Goal: Transaction & Acquisition: Subscribe to service/newsletter

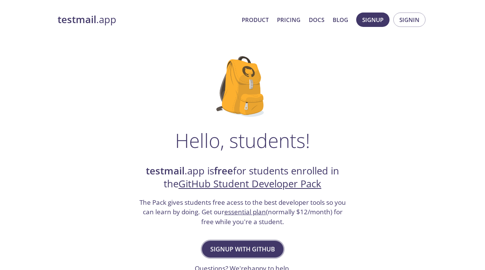
click at [245, 241] on button "Signup with GitHub" at bounding box center [242, 249] width 81 height 17
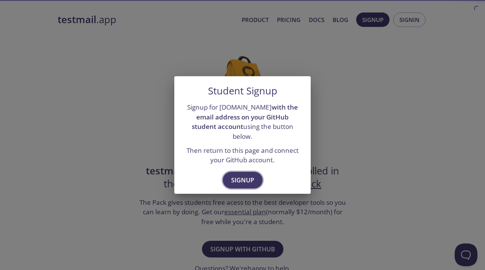
click at [243, 172] on button "Signup" at bounding box center [243, 180] width 40 height 17
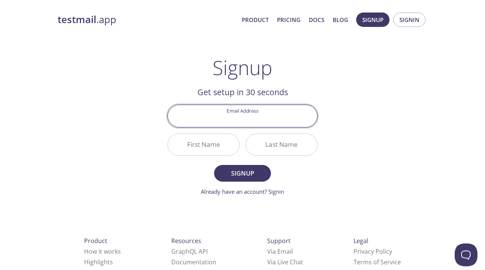
click at [244, 116] on input "Email Address" at bounding box center [242, 116] width 149 height 22
type input "[EMAIL_ADDRESS][DOMAIN_NAME]"
click at [222, 139] on input "First Name" at bounding box center [203, 145] width 71 height 22
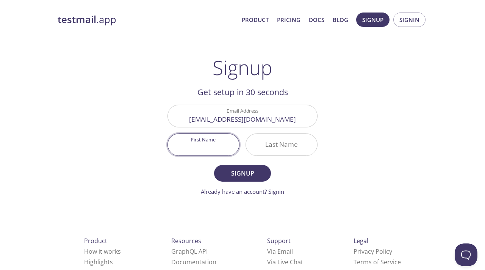
click at [222, 139] on input "First Name" at bounding box center [203, 145] width 71 height 22
type input "Rohit"
click at [267, 140] on input "Last Name" at bounding box center [281, 145] width 71 height 22
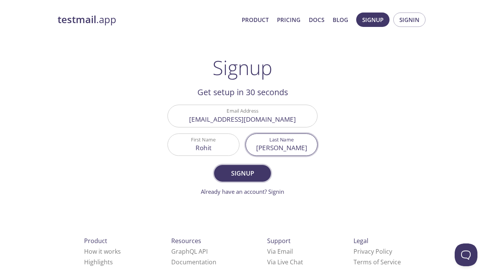
type input "[PERSON_NAME]"
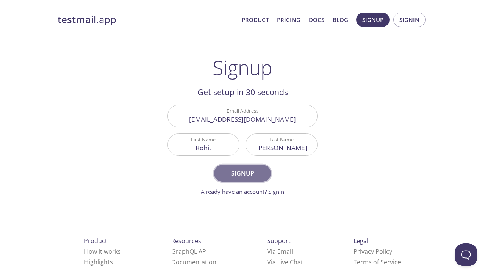
click at [237, 172] on span "Signup" at bounding box center [242, 173] width 40 height 11
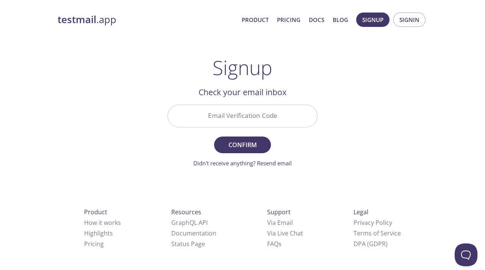
click at [232, 106] on input "Email Verification Code" at bounding box center [242, 116] width 149 height 22
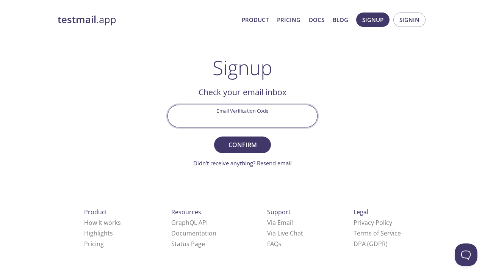
paste input "3HQQUBP"
type input "3HQQUBP"
click at [246, 144] on span "Confirm" at bounding box center [242, 144] width 40 height 11
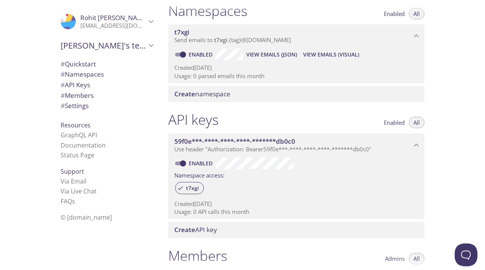
scroll to position [100, 0]
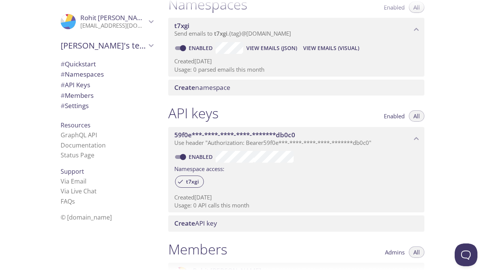
click at [90, 72] on span "# Namespaces" at bounding box center [82, 74] width 43 height 9
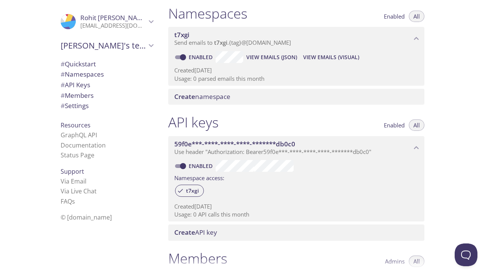
click at [90, 60] on span "# Quickstart" at bounding box center [78, 64] width 35 height 9
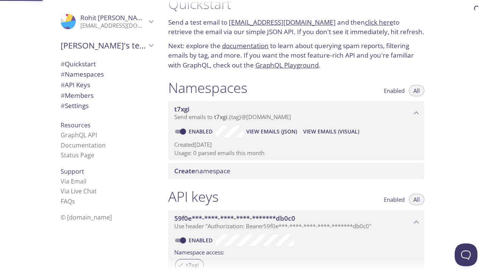
scroll to position [12, 0]
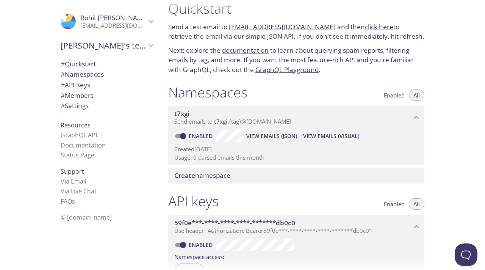
click at [219, 171] on span "Create namespace" at bounding box center [202, 175] width 56 height 9
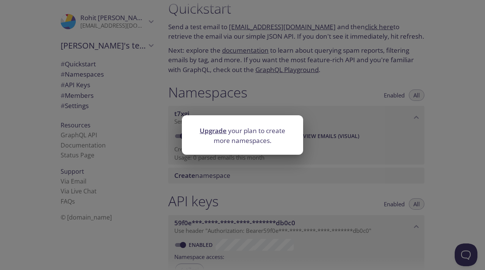
click at [320, 179] on div "Upgrade your plan to create more namespaces." at bounding box center [242, 135] width 485 height 270
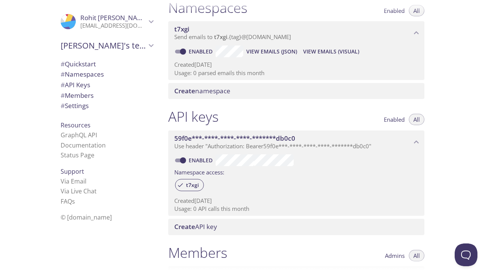
scroll to position [0, 0]
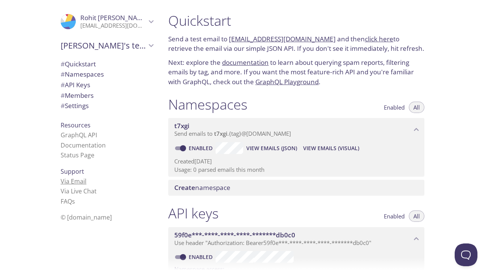
click at [80, 177] on link "Via Email" at bounding box center [74, 181] width 26 height 8
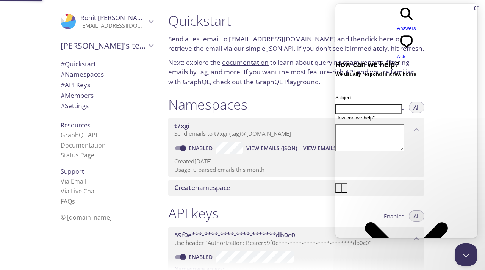
click at [83, 63] on span "# Quickstart" at bounding box center [78, 64] width 35 height 9
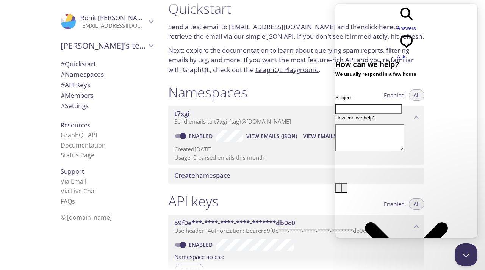
click at [150, 44] on icon "Rohit's team" at bounding box center [151, 46] width 10 height 10
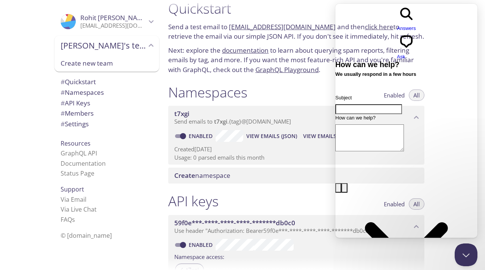
click at [152, 21] on icon "Rohit Choukiker" at bounding box center [151, 21] width 5 height 3
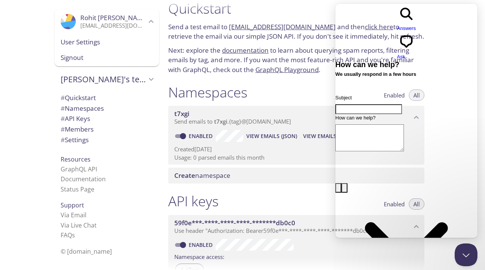
click at [95, 39] on span "User Settings" at bounding box center [107, 42] width 92 height 10
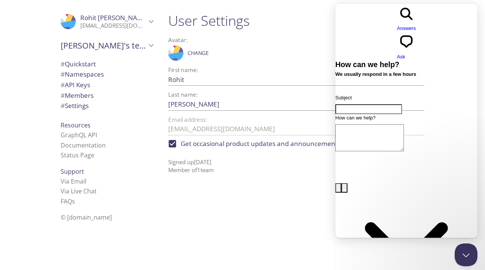
click at [266, 207] on div "User Settings Avatar: .cls-1 { fill: #6d5ca8; } .cls-2 { fill: #3fc191; } .cls-…" at bounding box center [299, 135] width 274 height 270
click at [464, 255] on button "Close Beacon popover" at bounding box center [464, 253] width 23 height 23
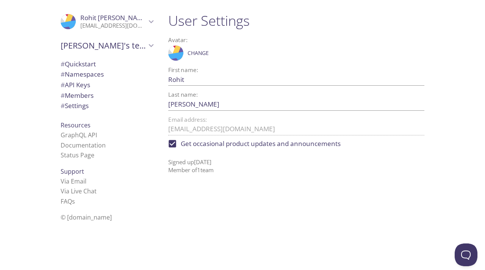
click at [84, 74] on span "# Namespaces" at bounding box center [82, 74] width 43 height 9
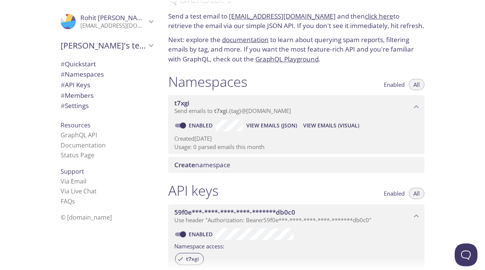
scroll to position [22, 0]
click at [79, 70] on span "# Namespaces" at bounding box center [82, 74] width 43 height 9
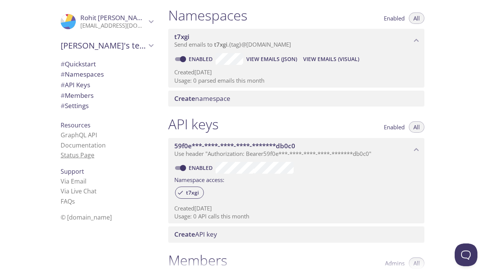
scroll to position [91, 0]
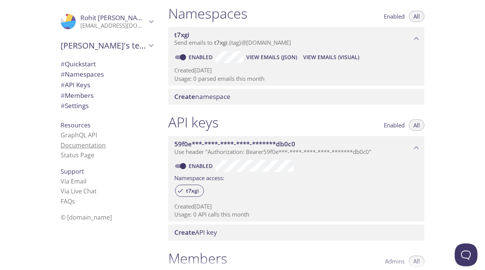
click at [83, 141] on link "Documentation" at bounding box center [83, 145] width 45 height 8
click at [186, 161] on input "Enabled" at bounding box center [182, 165] width 27 height 9
click at [186, 161] on input "Disabled" at bounding box center [176, 165] width 27 height 9
checkbox input "true"
click at [415, 143] on icon "59f0e***-****-****-****-*******db0c0 API key" at bounding box center [417, 148] width 10 height 10
